Goal: Task Accomplishment & Management: Complete application form

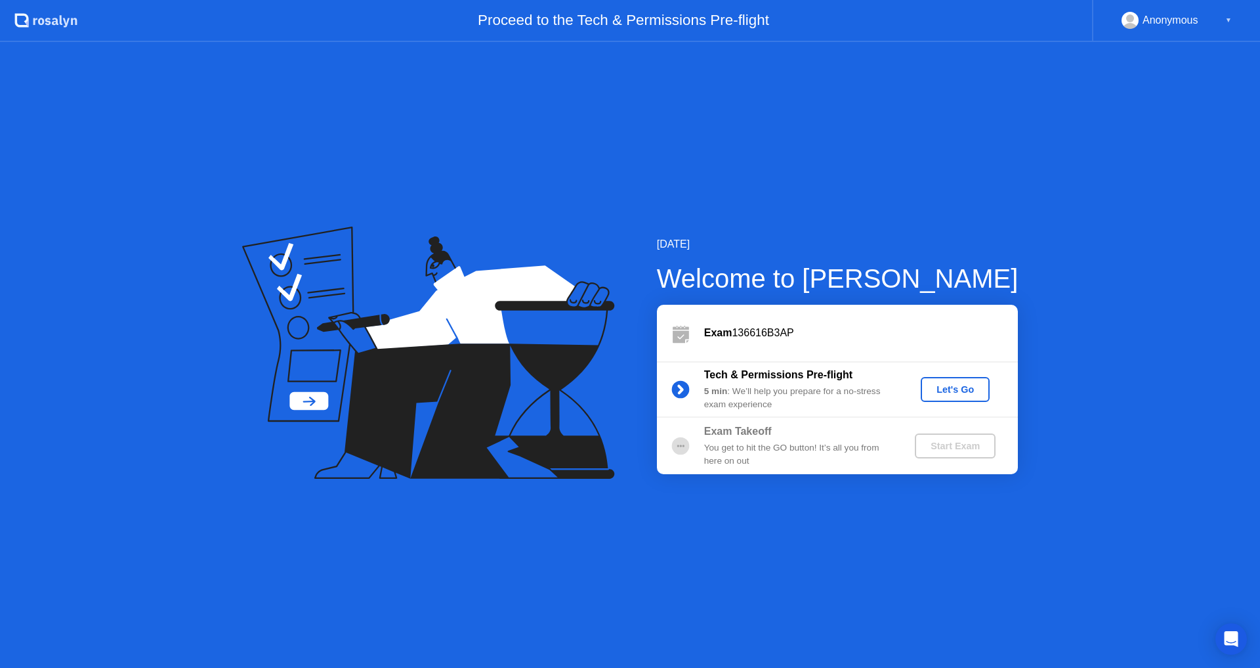
click at [942, 388] on div "Let's Go" at bounding box center [955, 389] width 58 height 11
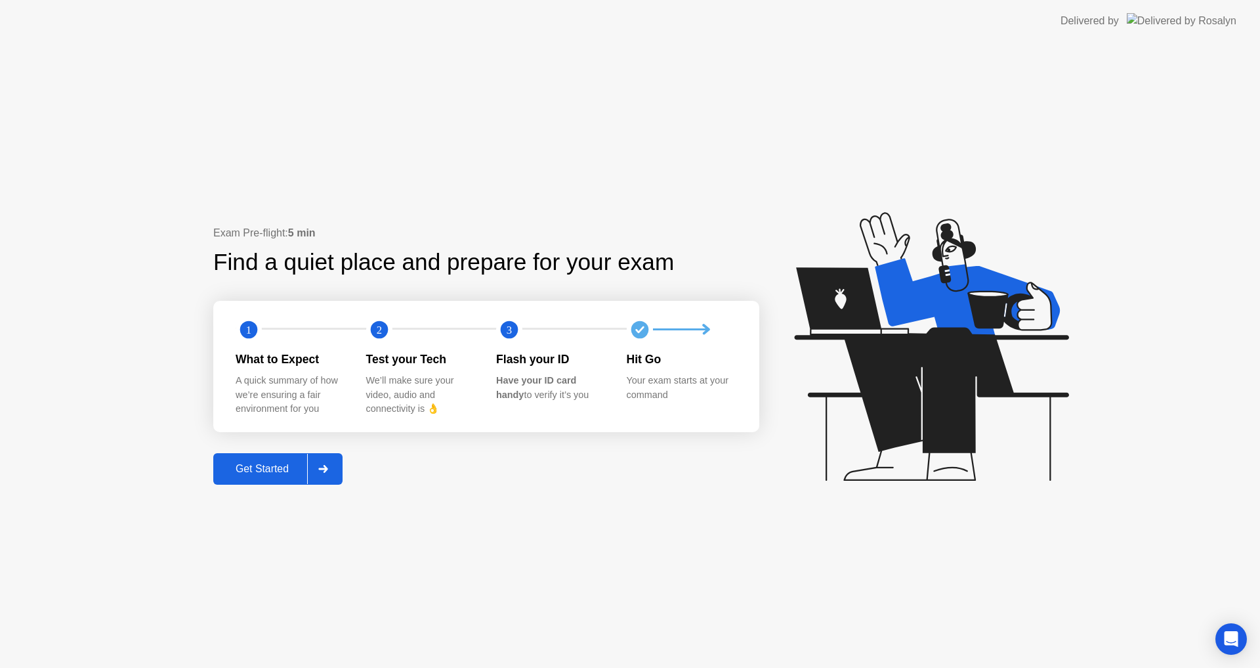
click at [266, 473] on div "Get Started" at bounding box center [262, 469] width 90 height 12
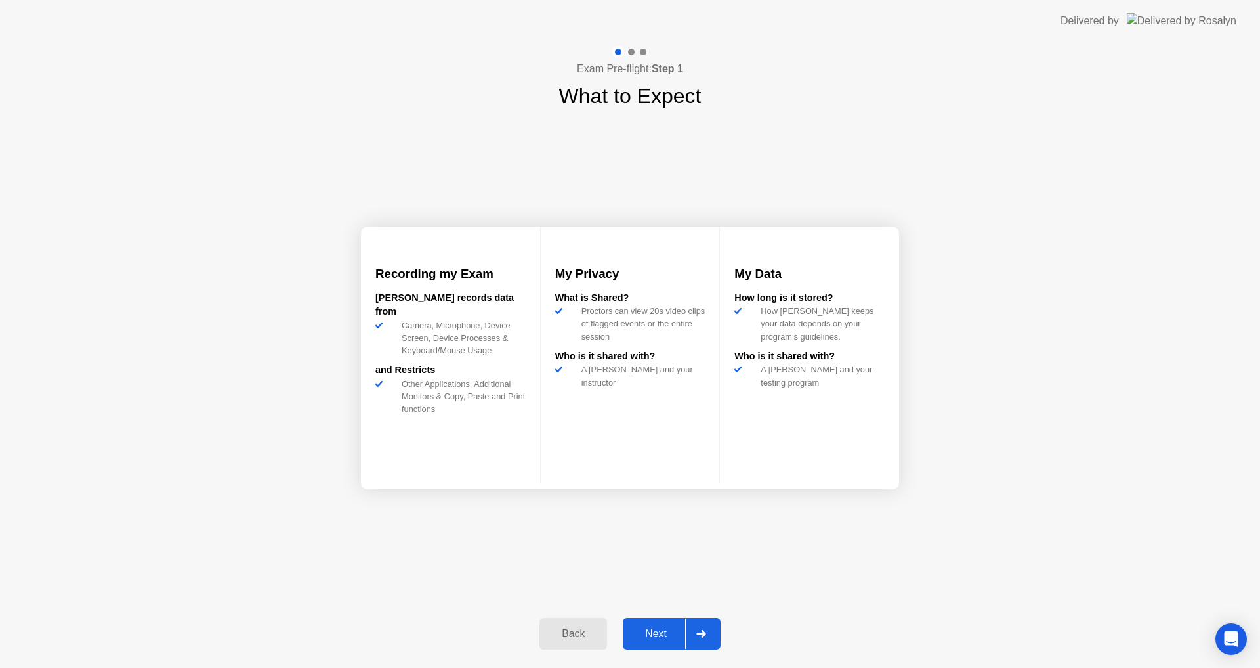
click at [668, 629] on div "Next" at bounding box center [656, 634] width 58 height 12
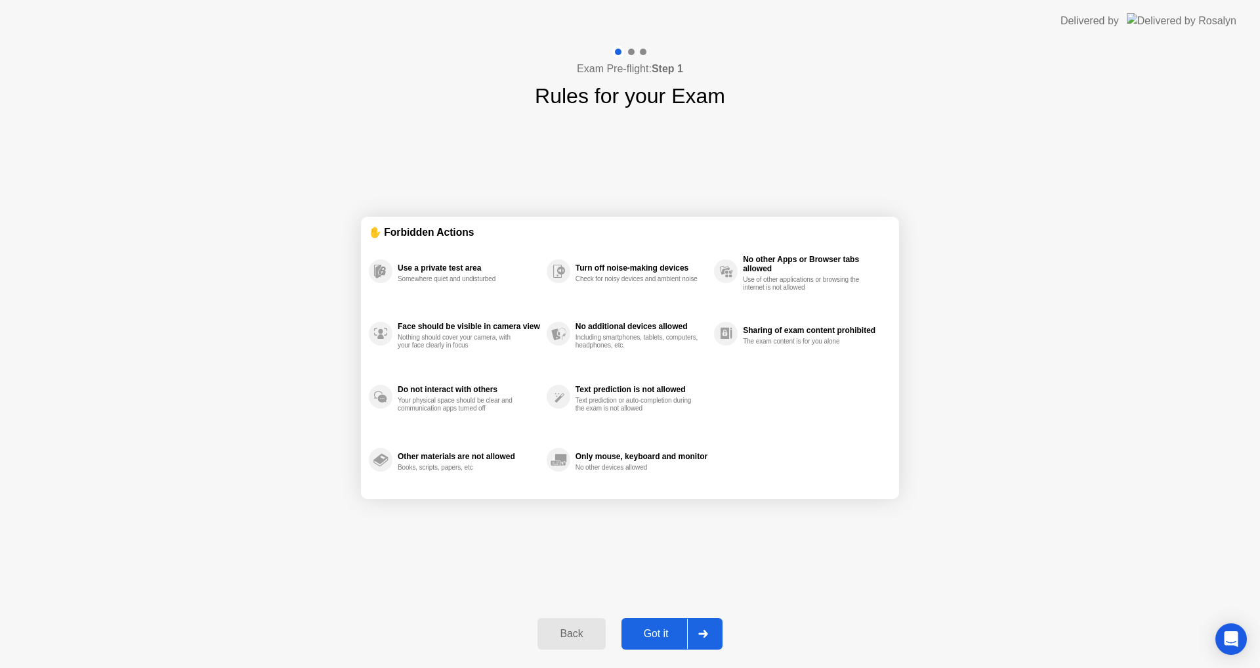
click at [665, 633] on div "Got it" at bounding box center [657, 634] width 62 height 12
select select "**********"
select select "*******"
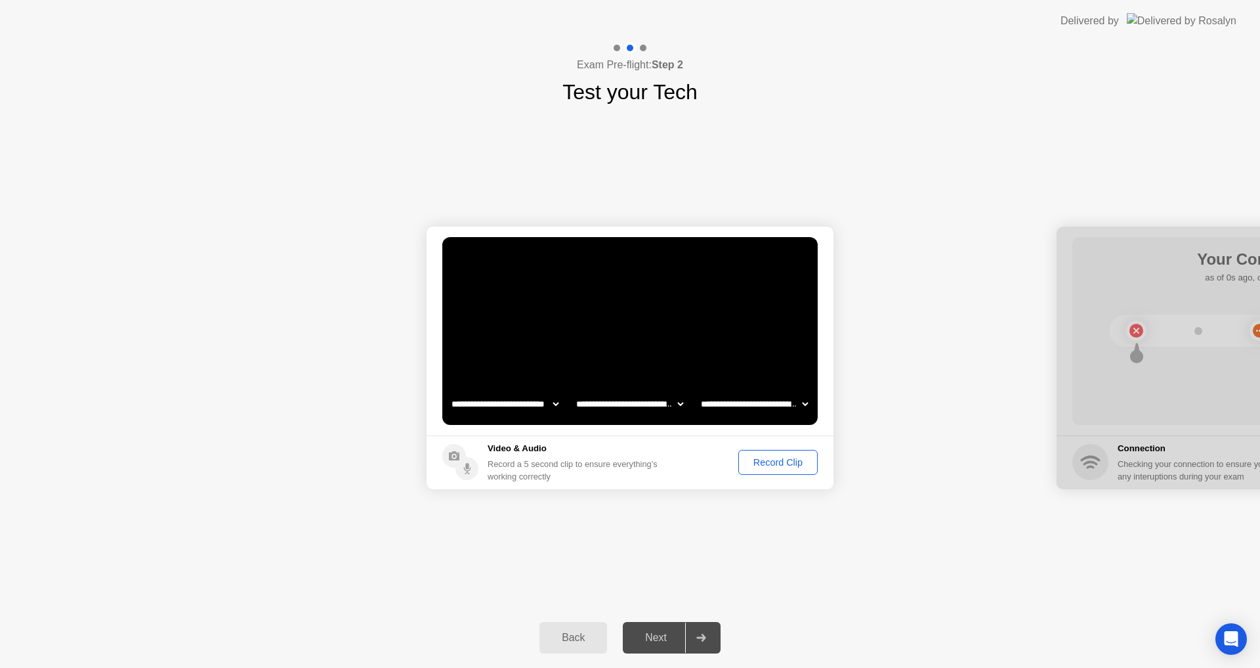
click at [781, 458] on div "Record Clip" at bounding box center [778, 462] width 70 height 11
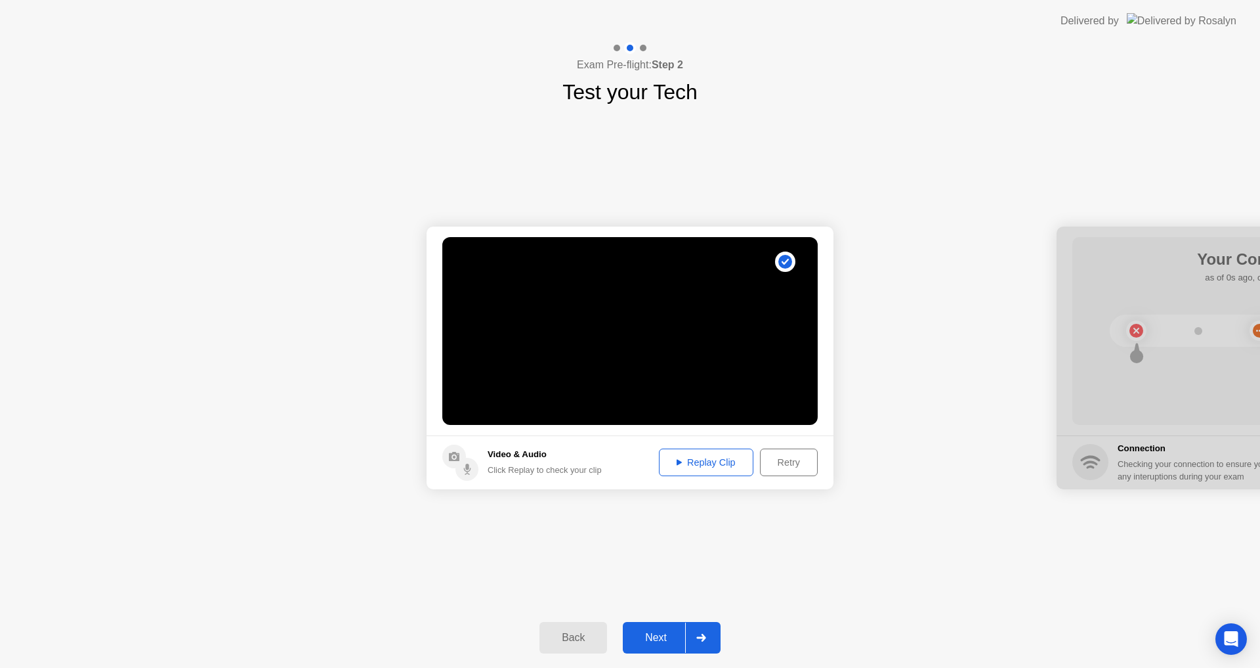
click at [704, 463] on div "Replay Clip" at bounding box center [706, 462] width 85 height 11
click at [642, 642] on div "Next" at bounding box center [656, 638] width 58 height 12
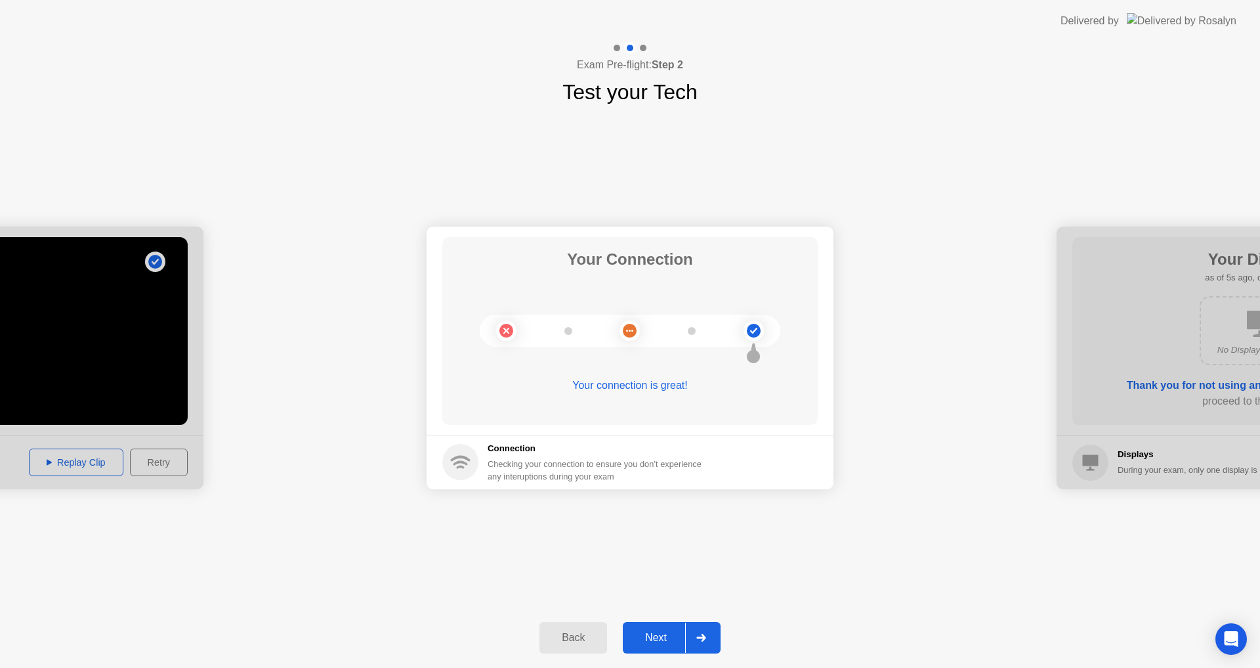
click at [658, 629] on button "Next" at bounding box center [672, 638] width 98 height 32
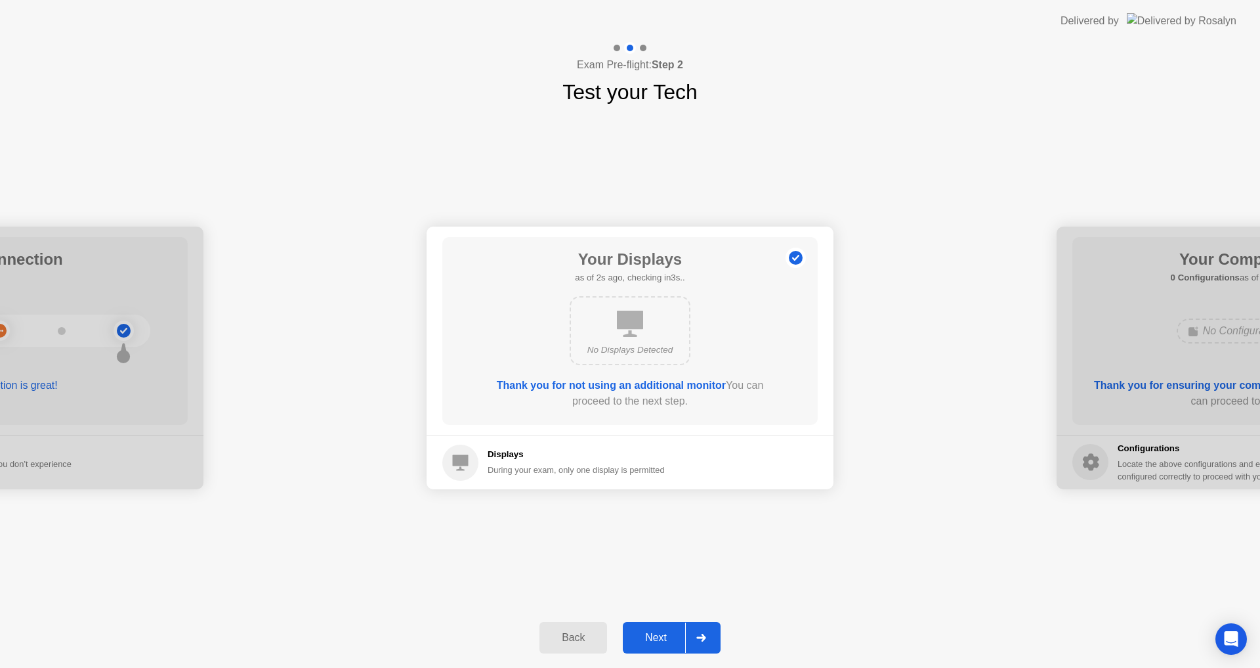
click at [660, 633] on div "Next" at bounding box center [656, 638] width 58 height 12
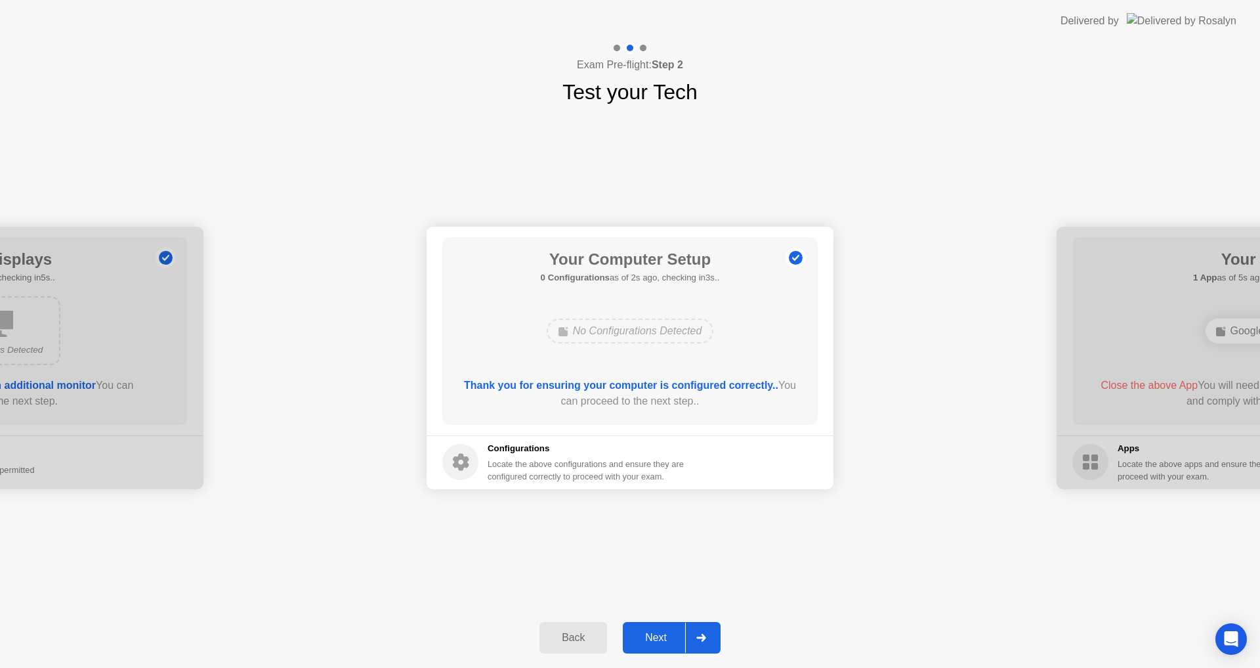
click at [660, 634] on div "Next" at bounding box center [656, 638] width 58 height 12
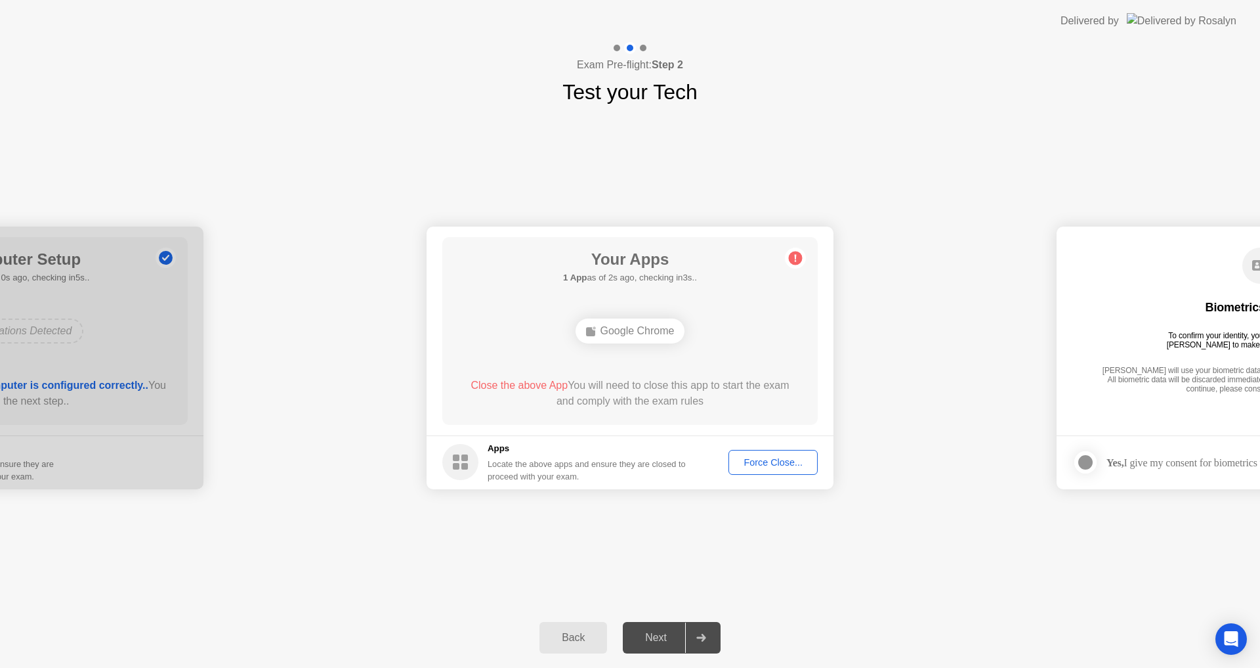
click at [614, 332] on div "Google Chrome" at bounding box center [631, 330] width 110 height 25
click at [676, 521] on div "**********" at bounding box center [630, 358] width 1260 height 500
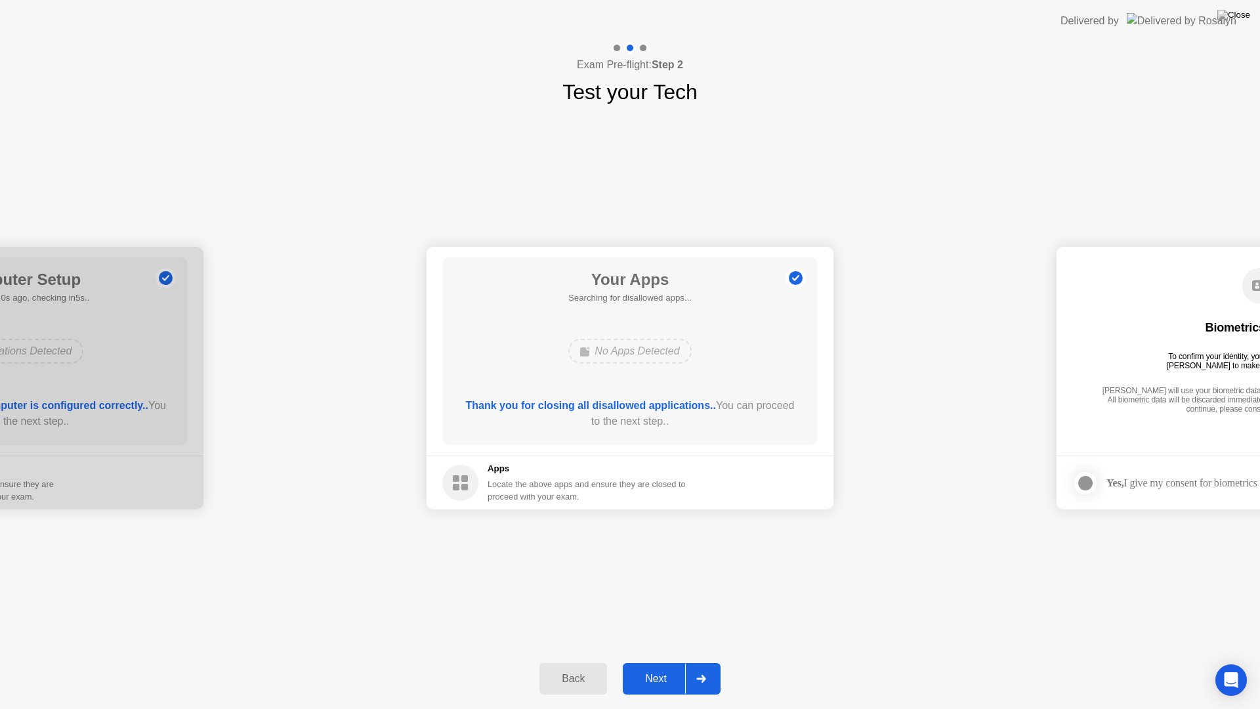
click at [657, 667] on div "Next" at bounding box center [656, 679] width 58 height 12
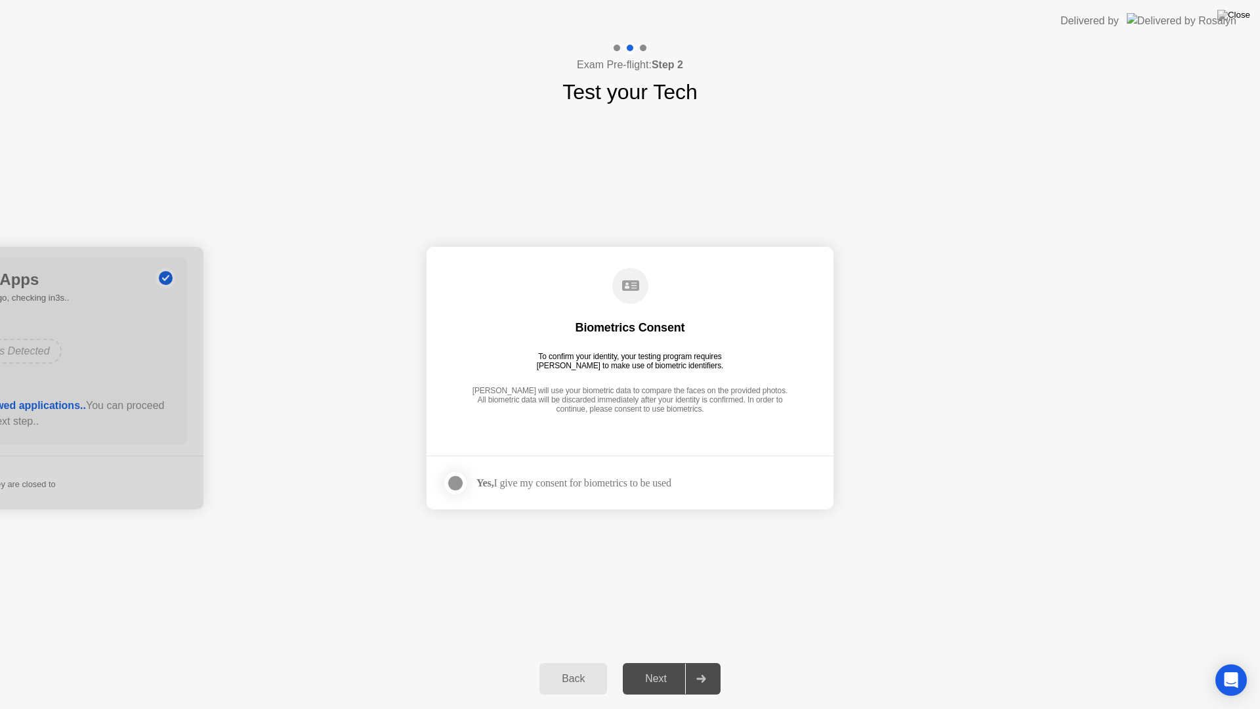
click at [448, 483] on div at bounding box center [456, 483] width 16 height 16
click at [655, 667] on div "Next" at bounding box center [656, 679] width 58 height 12
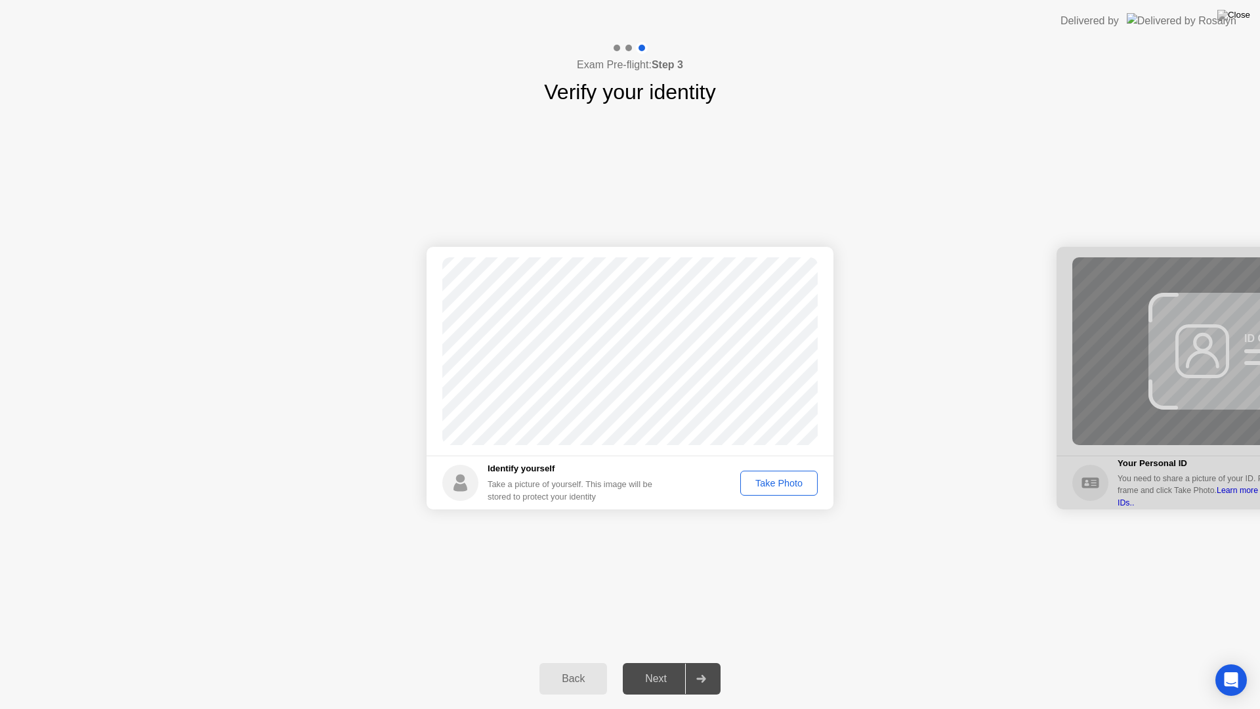
click at [774, 486] on div "Take Photo" at bounding box center [779, 483] width 68 height 11
click at [789, 484] on div "Retake" at bounding box center [787, 483] width 51 height 11
click at [789, 484] on div "Take Photo" at bounding box center [779, 483] width 68 height 11
click at [660, 667] on div "Next" at bounding box center [656, 679] width 58 height 12
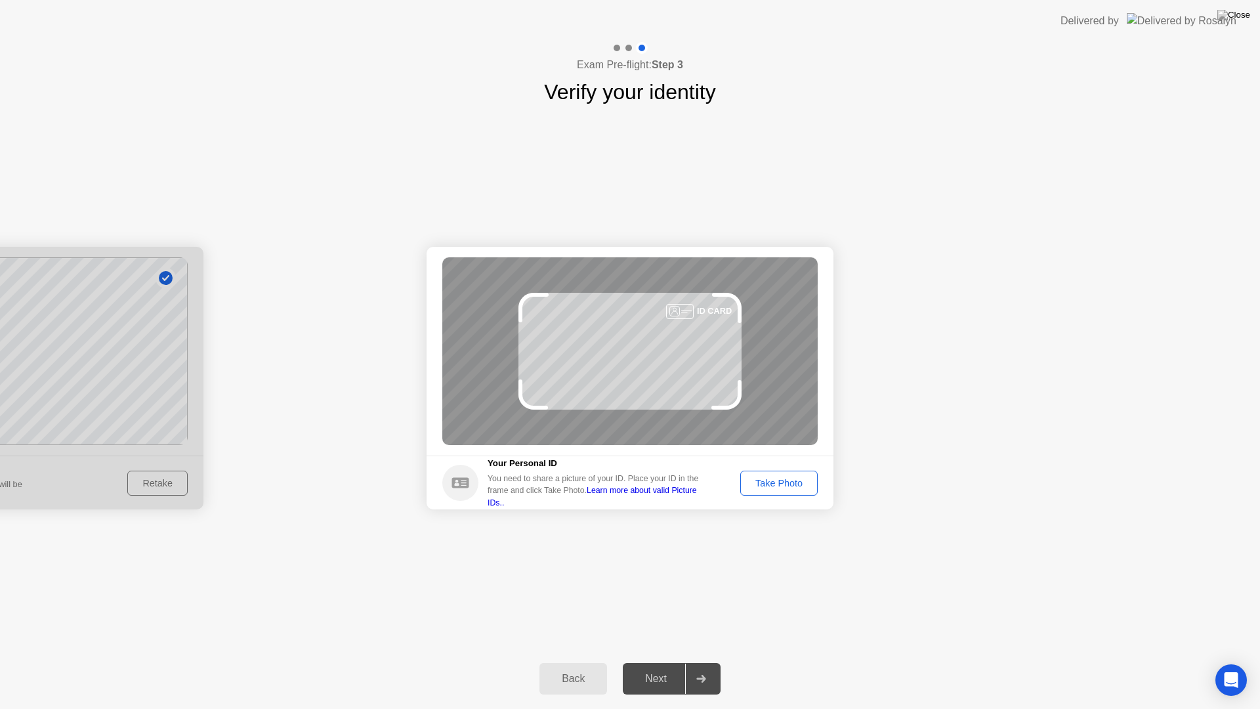
click at [765, 473] on button "Take Photo" at bounding box center [778, 483] width 77 height 25
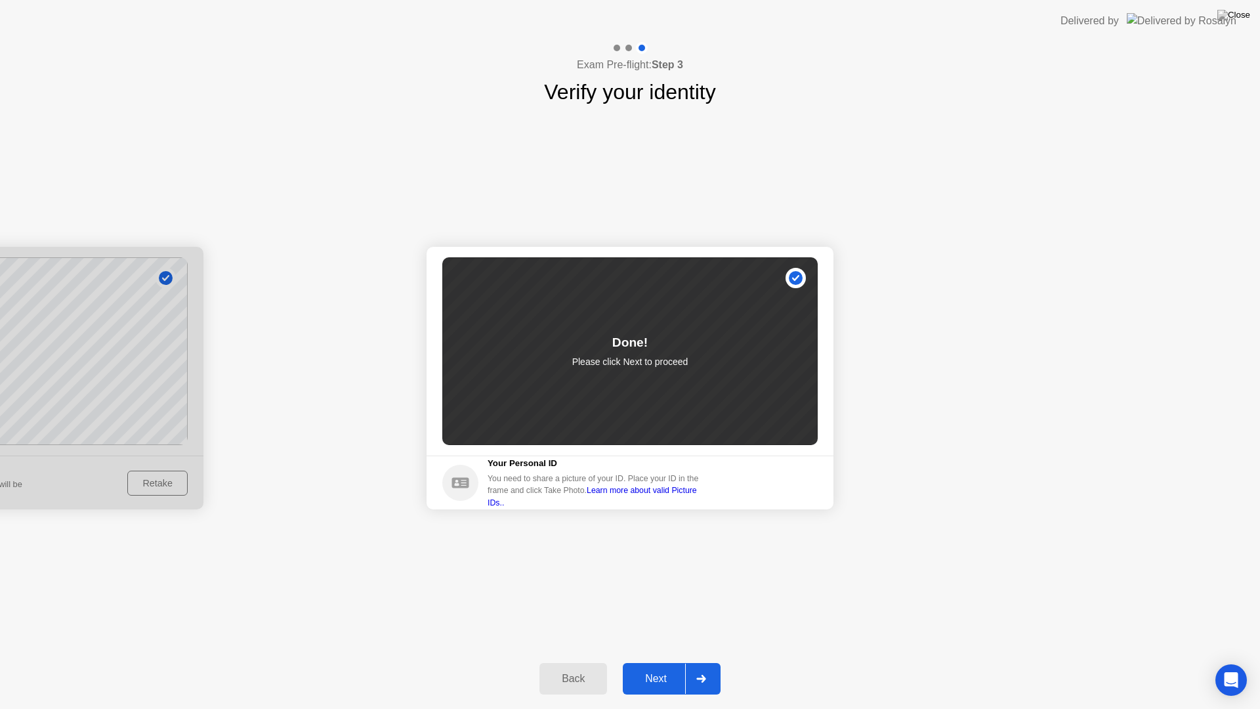
click at [672, 667] on button "Next" at bounding box center [672, 679] width 98 height 32
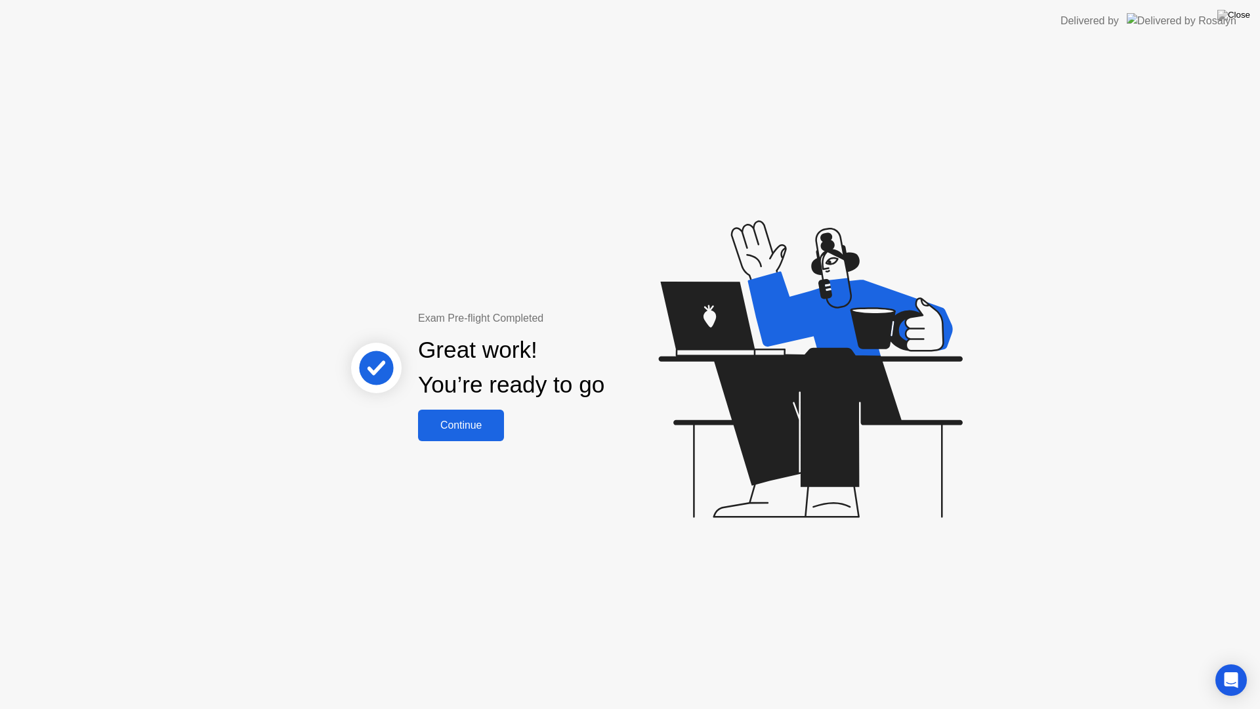
click at [478, 420] on div "Continue" at bounding box center [461, 425] width 78 height 12
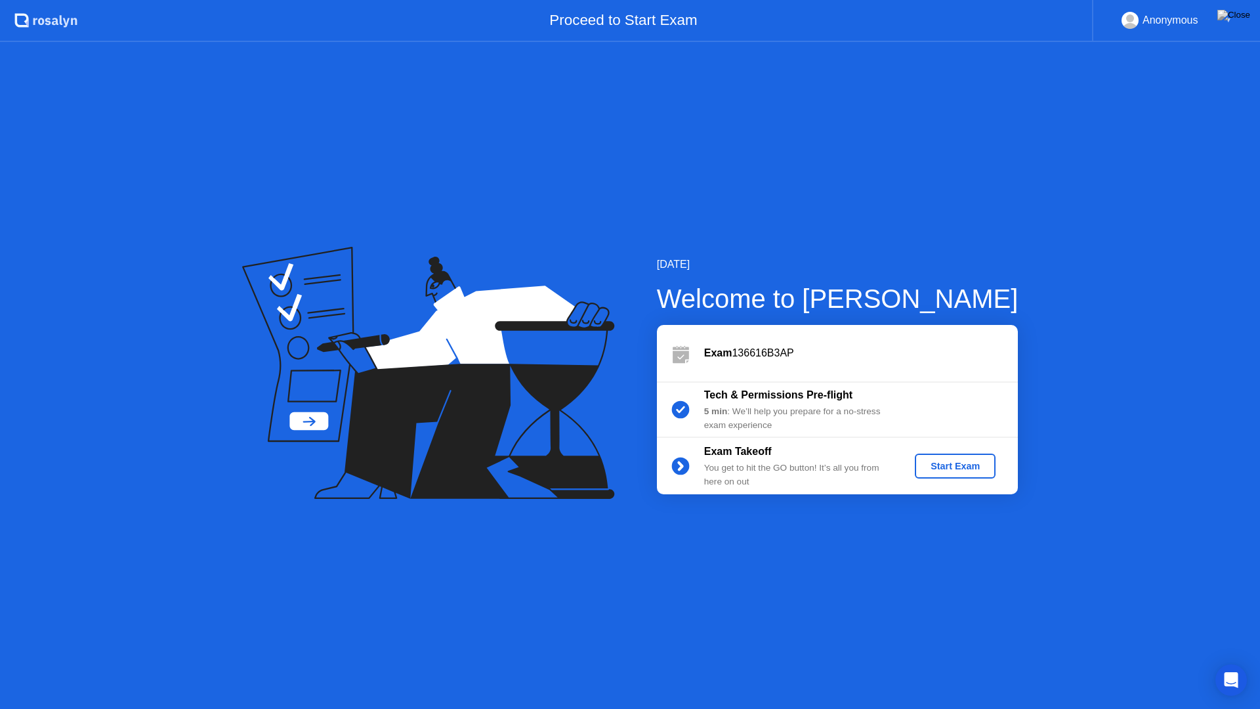
click at [954, 464] on div "Start Exam" at bounding box center [955, 466] width 70 height 11
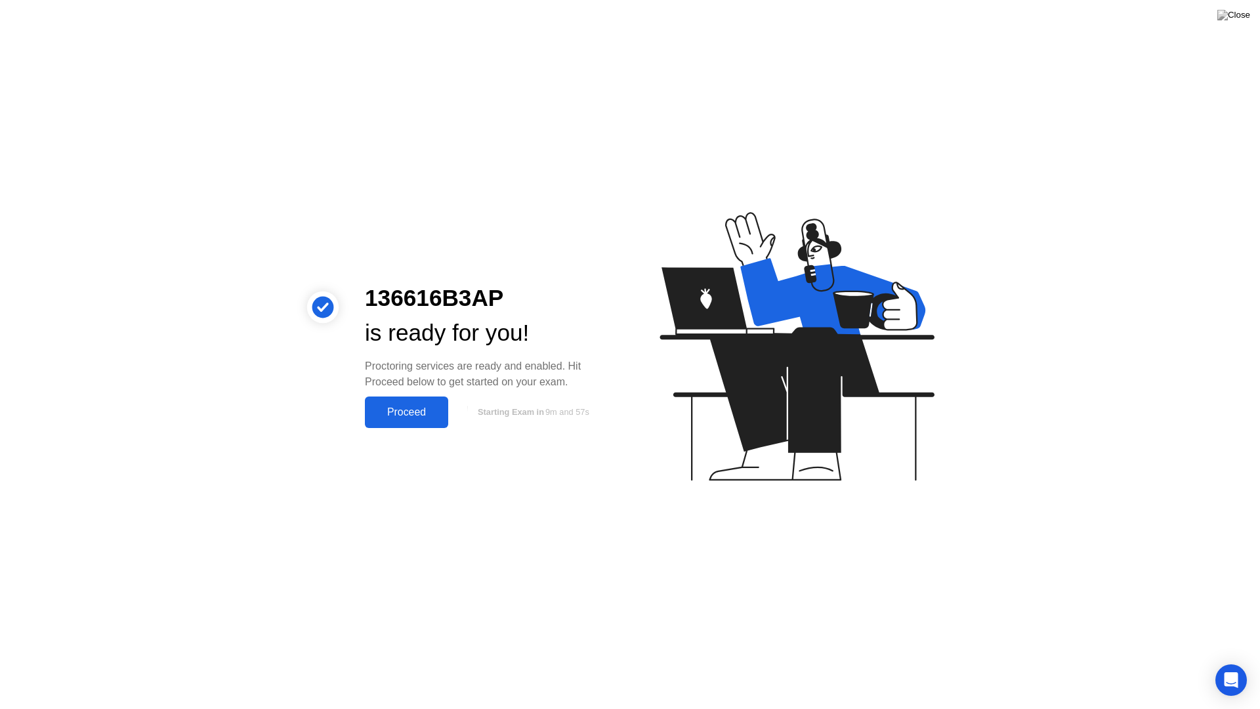
click at [387, 411] on div "Proceed" at bounding box center [406, 412] width 75 height 12
